Goal: Task Accomplishment & Management: Manage account settings

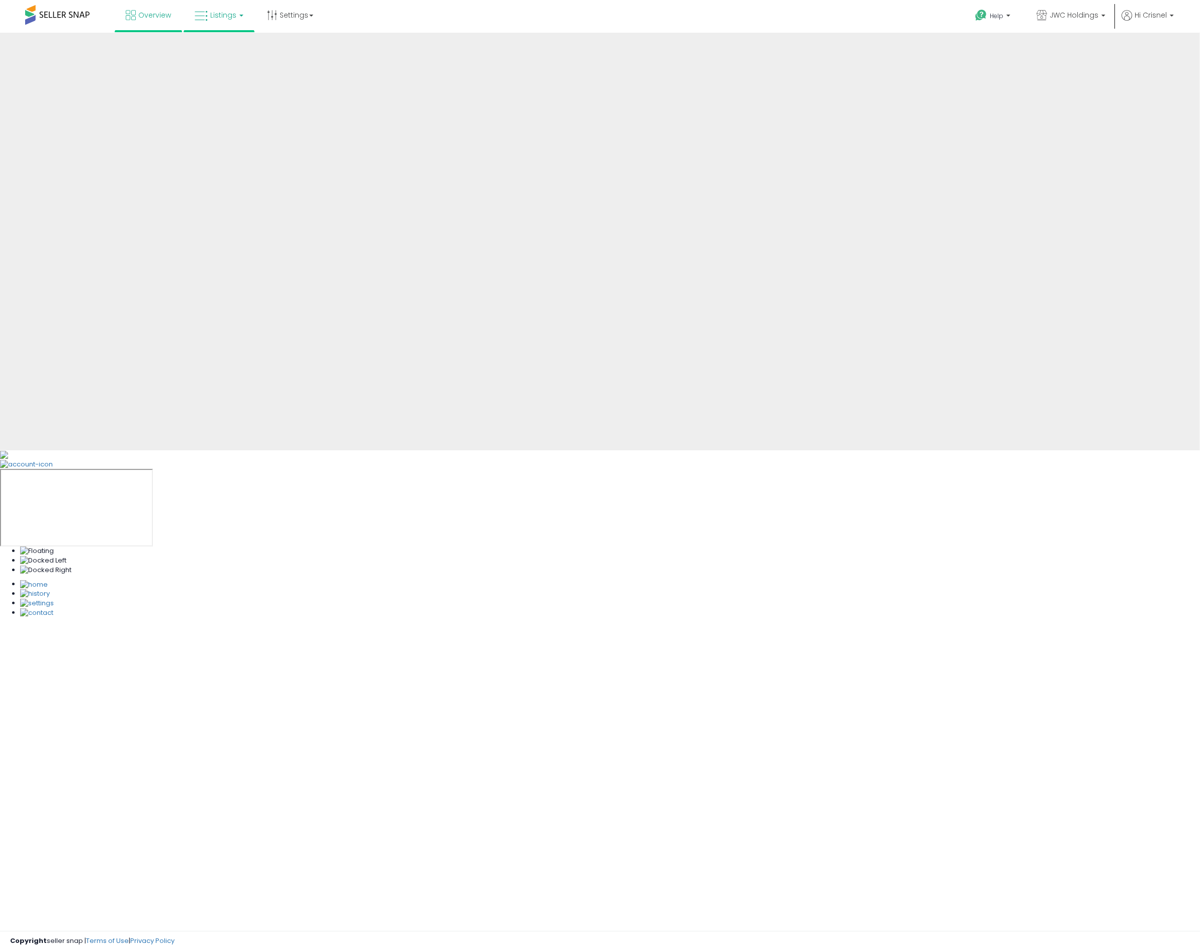
click at [209, 19] on link "Listings" at bounding box center [219, 15] width 64 height 30
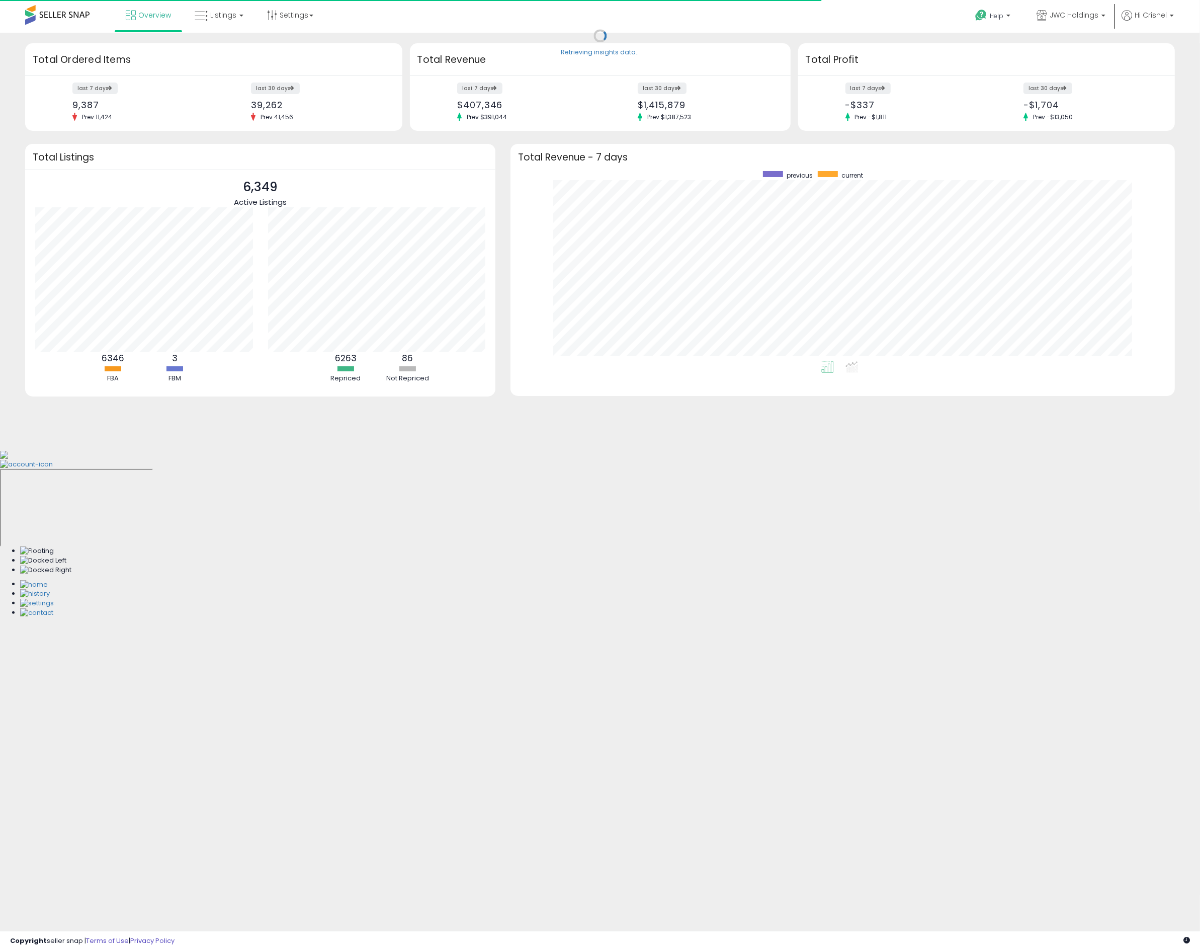
scroll to position [190, 644]
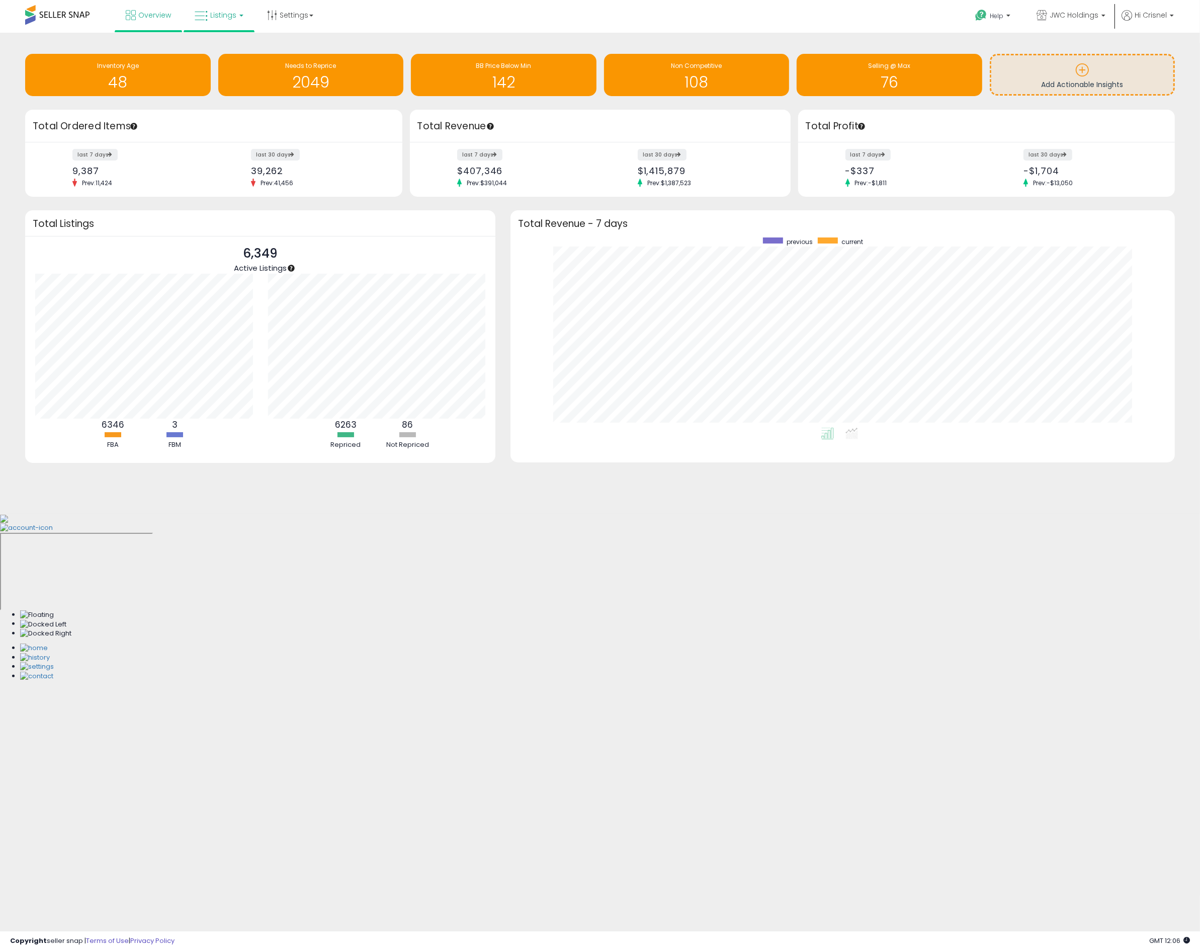
click at [220, 15] on span "Listings" at bounding box center [223, 15] width 26 height 10
click at [223, 44] on icon at bounding box center [227, 49] width 44 height 13
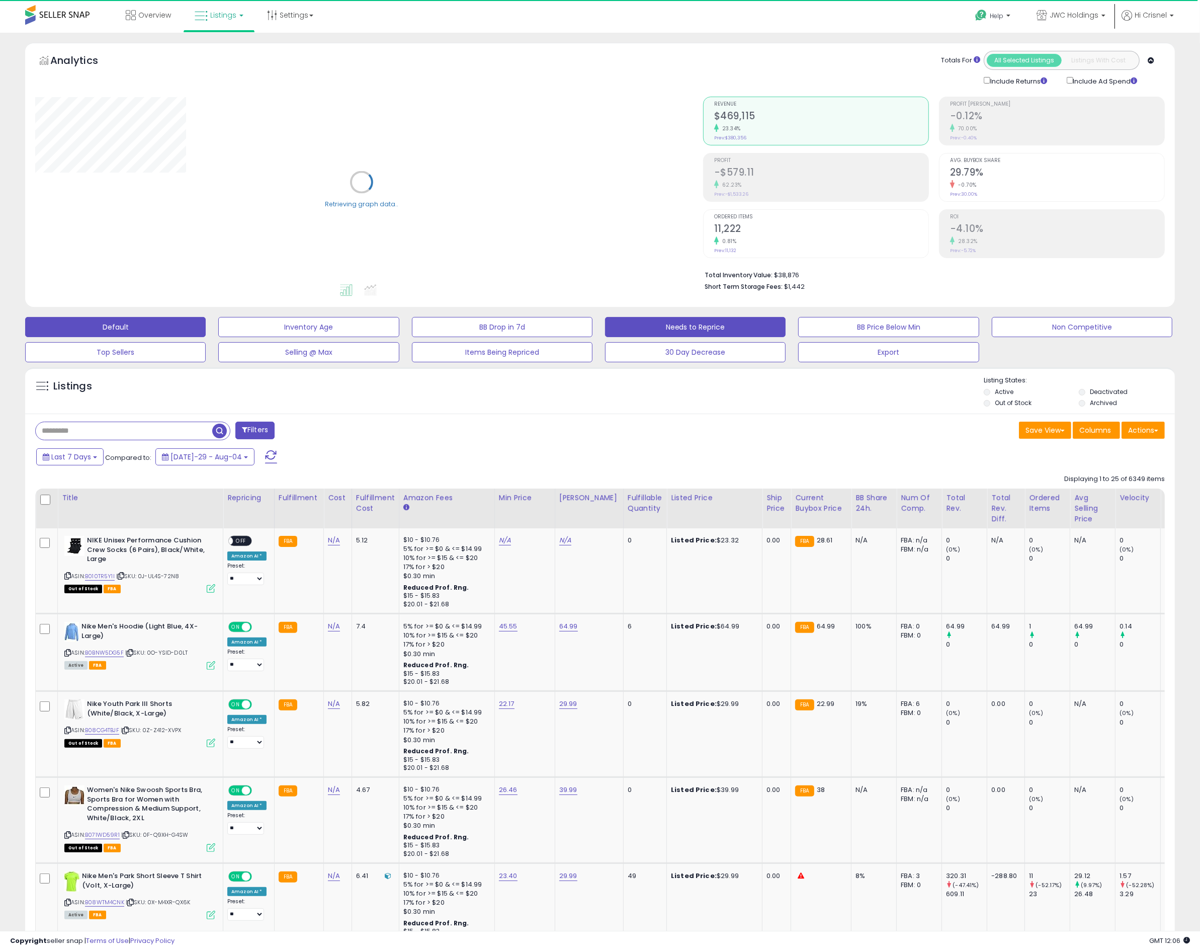
click at [399, 325] on button "Needs to Reprice" at bounding box center [308, 327] width 181 height 20
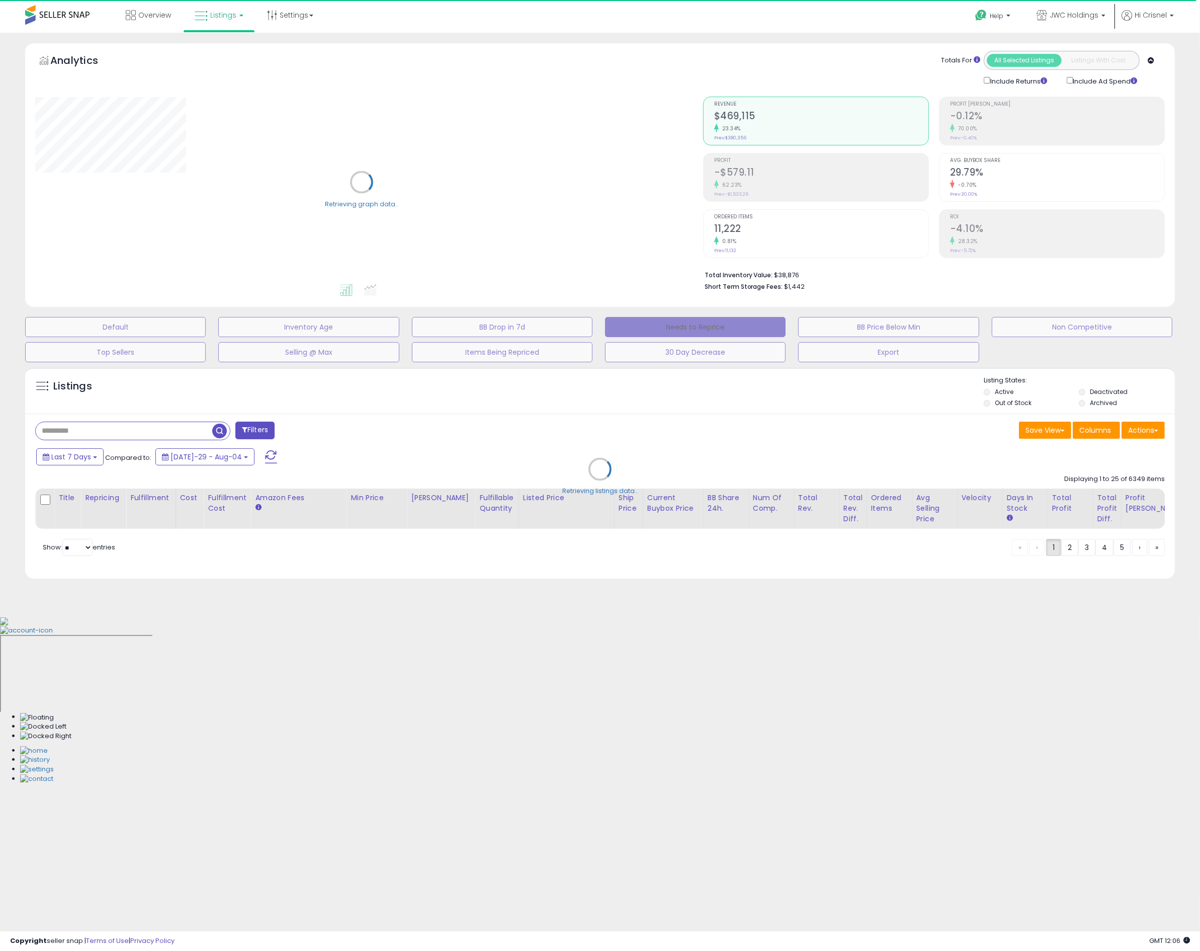
select select "**"
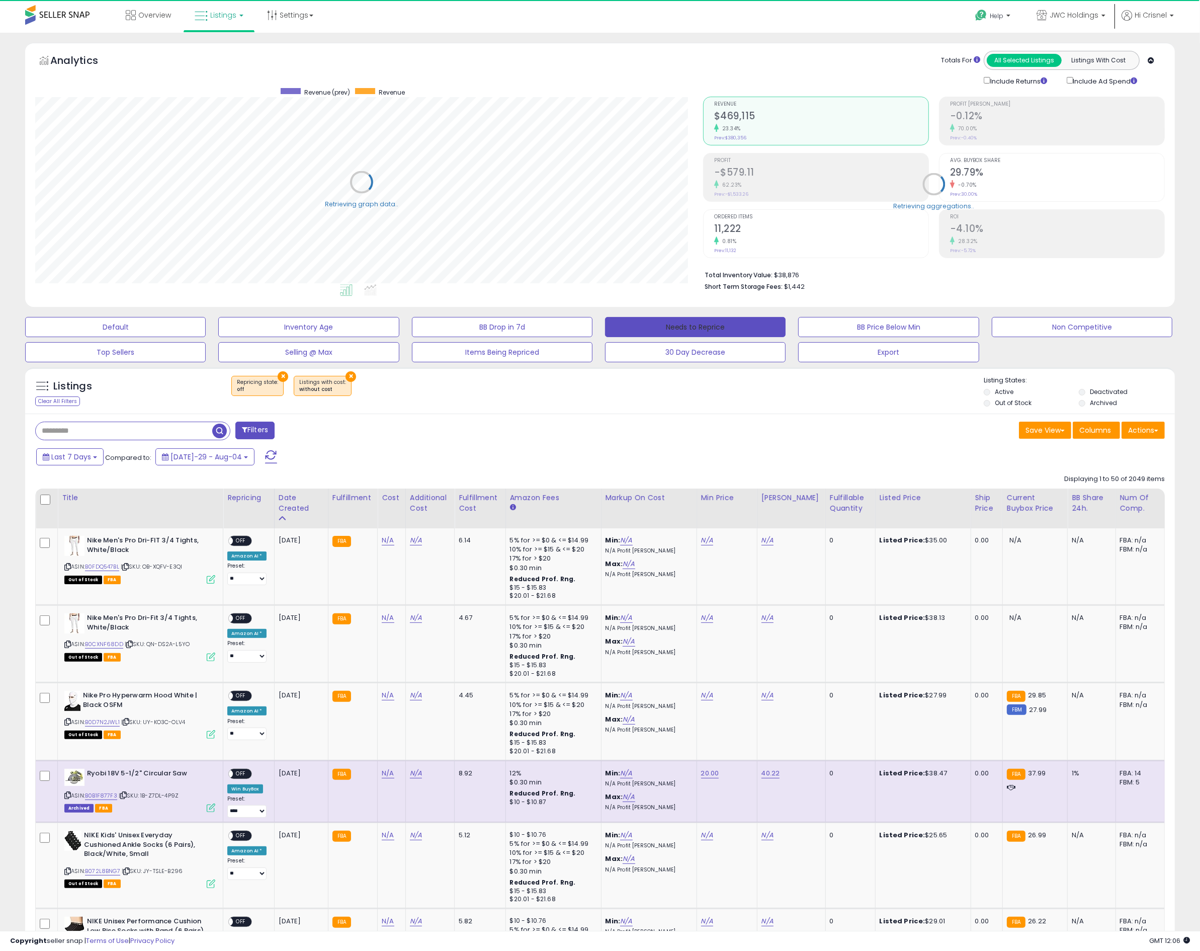
scroll to position [206, 667]
click at [1099, 389] on label "Deactivated" at bounding box center [1109, 391] width 38 height 9
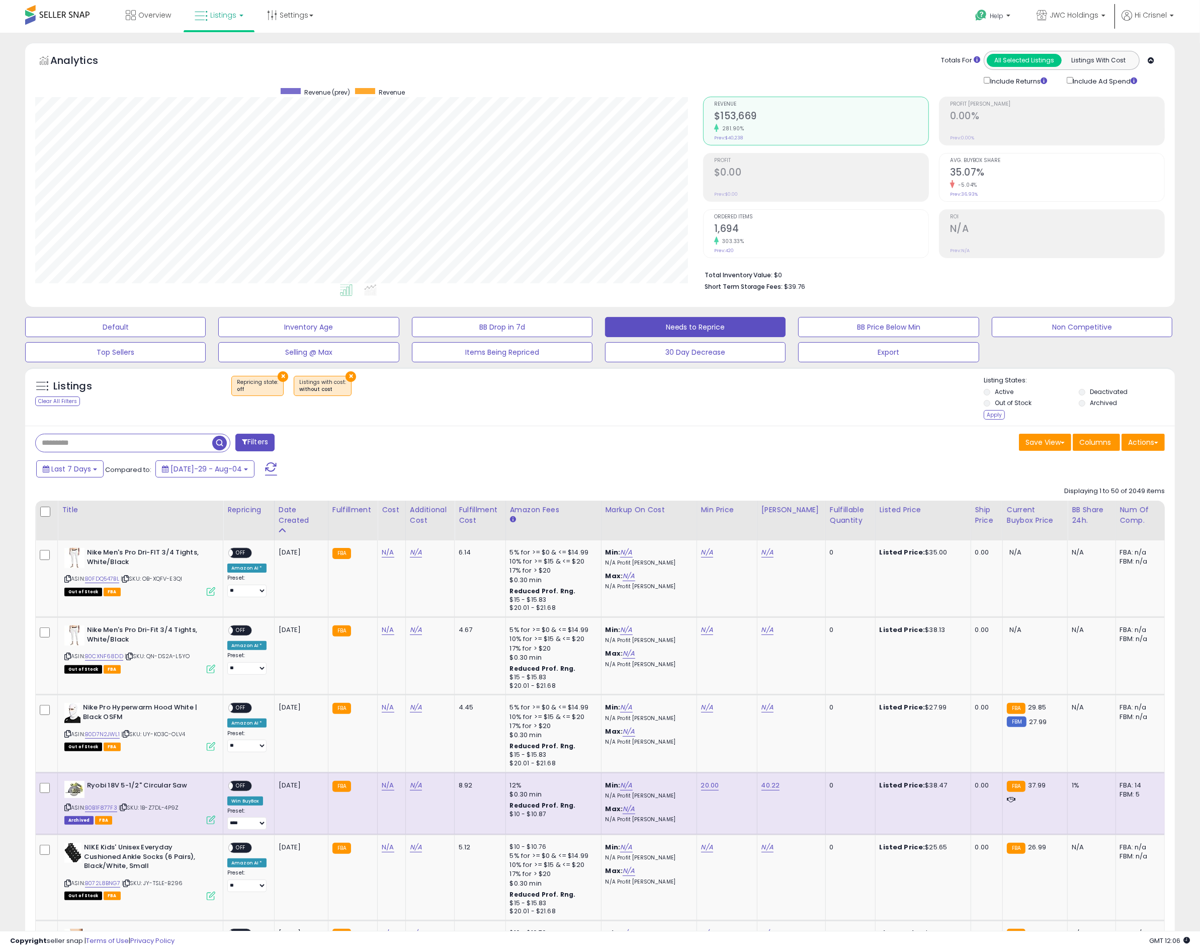
click at [1097, 406] on label "Archived" at bounding box center [1103, 402] width 27 height 9
click at [994, 413] on div "Apply" at bounding box center [994, 415] width 21 height 10
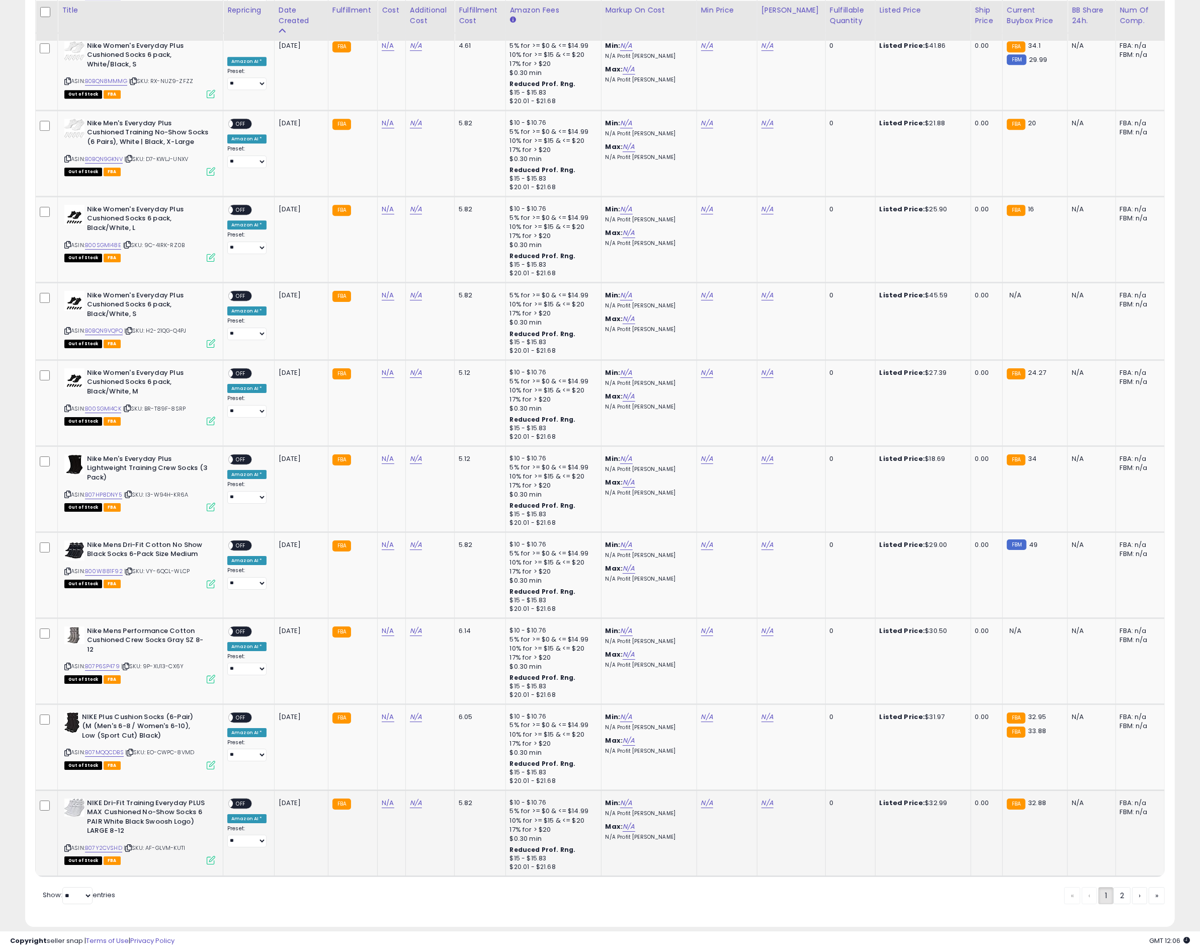
scroll to position [3907, 0]
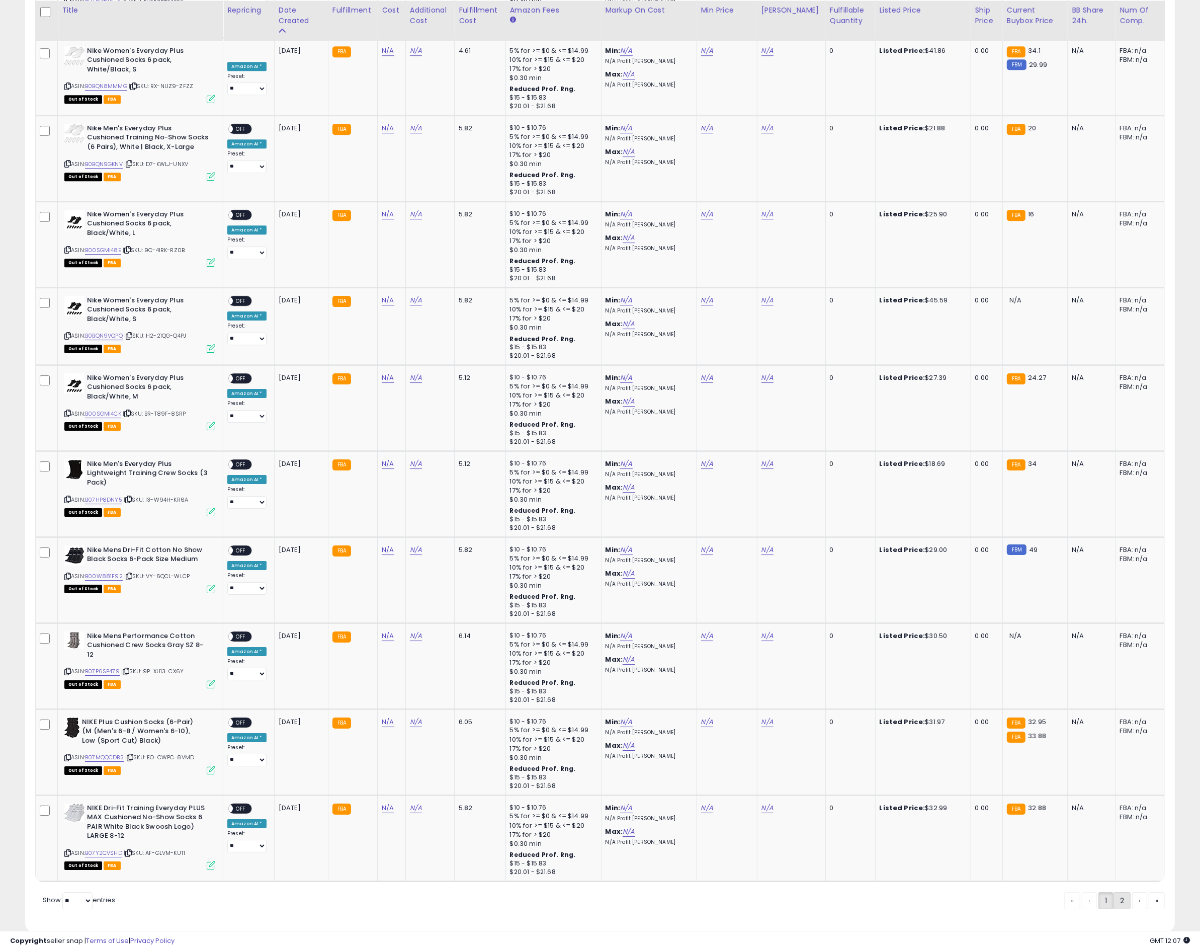
click at [1149, 892] on link "2" at bounding box center [1157, 900] width 16 height 17
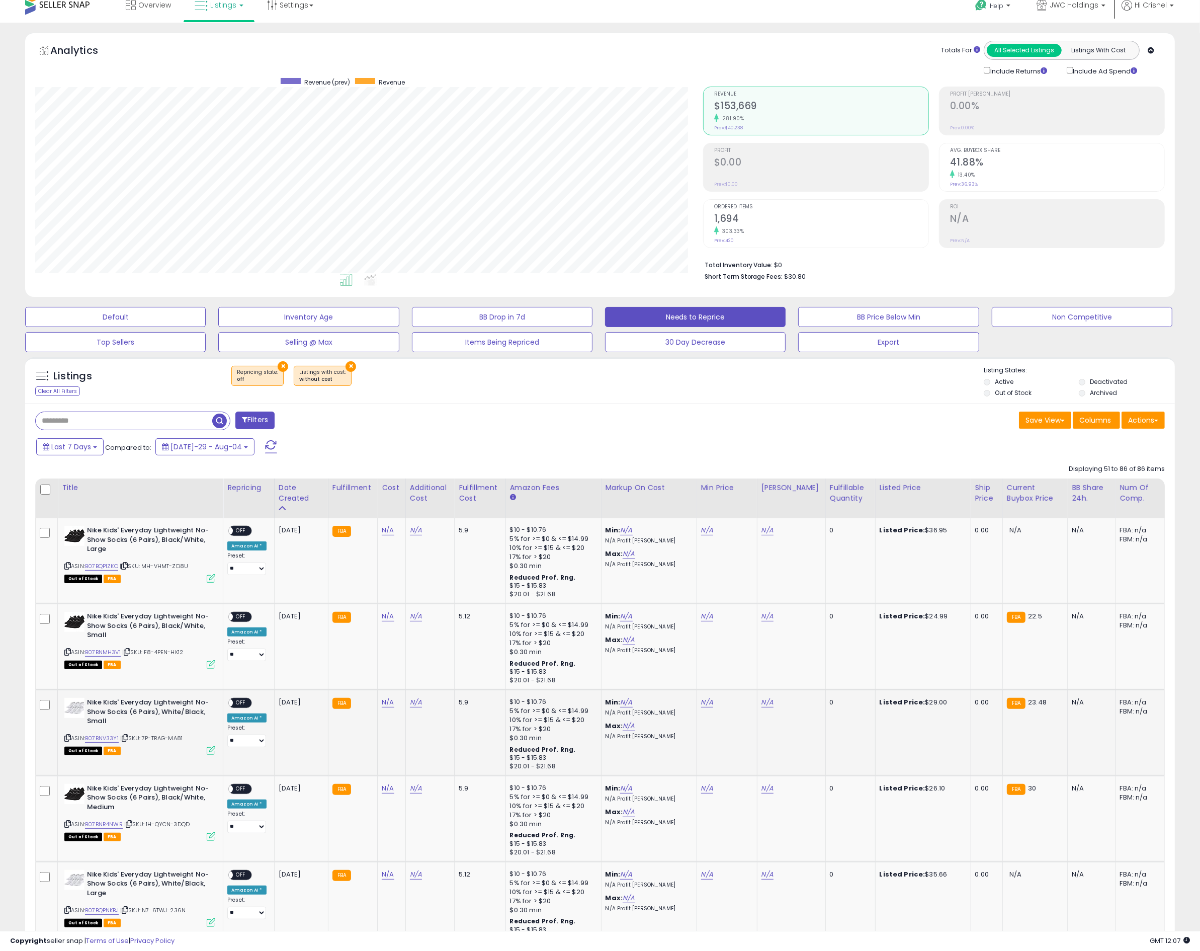
scroll to position [16, 0]
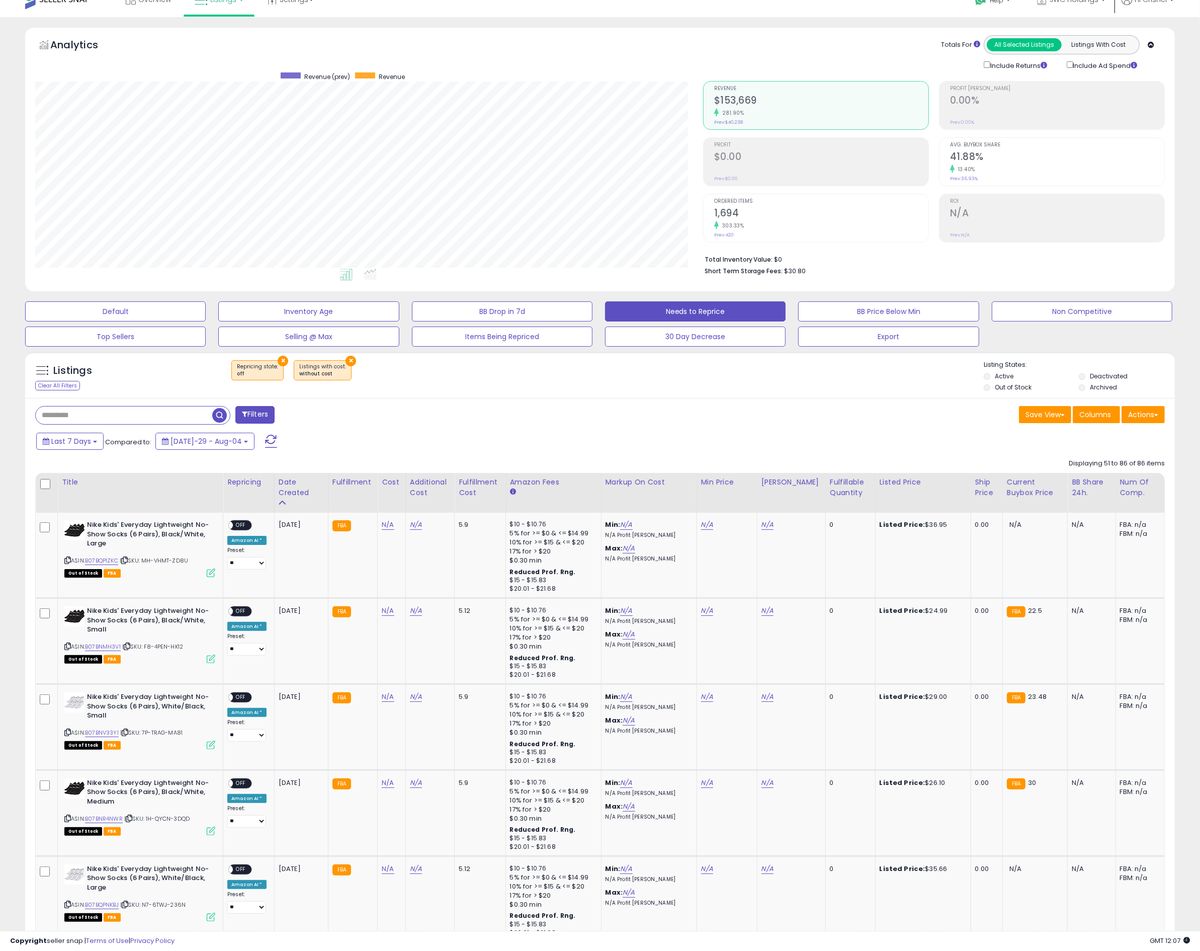
click at [550, 424] on div "Filters" at bounding box center [314, 416] width 572 height 20
